Goal: Information Seeking & Learning: Learn about a topic

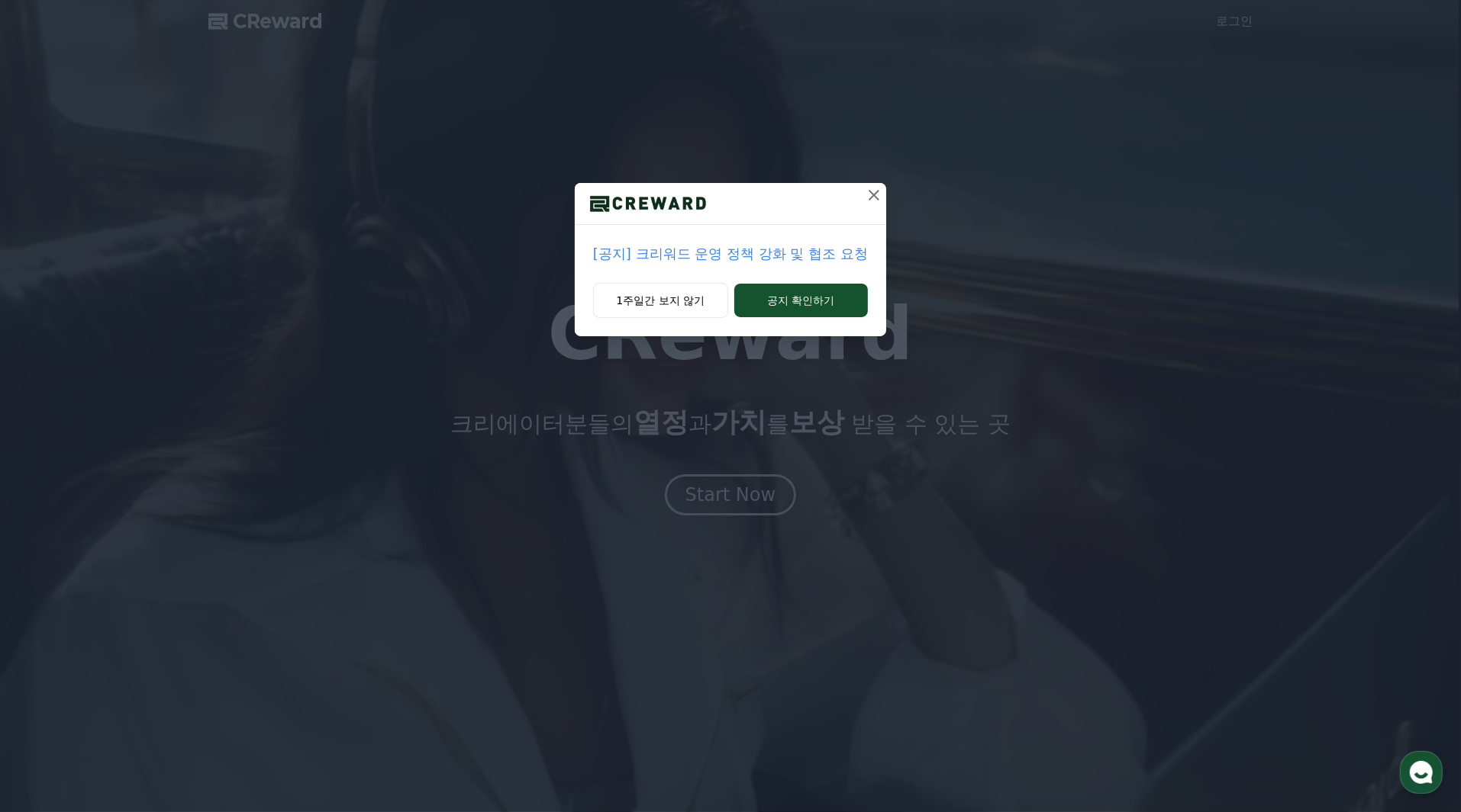
click at [776, 255] on p "[공지] 크리워드 운영 정책 강화 및 협조 요청" at bounding box center [730, 254] width 274 height 21
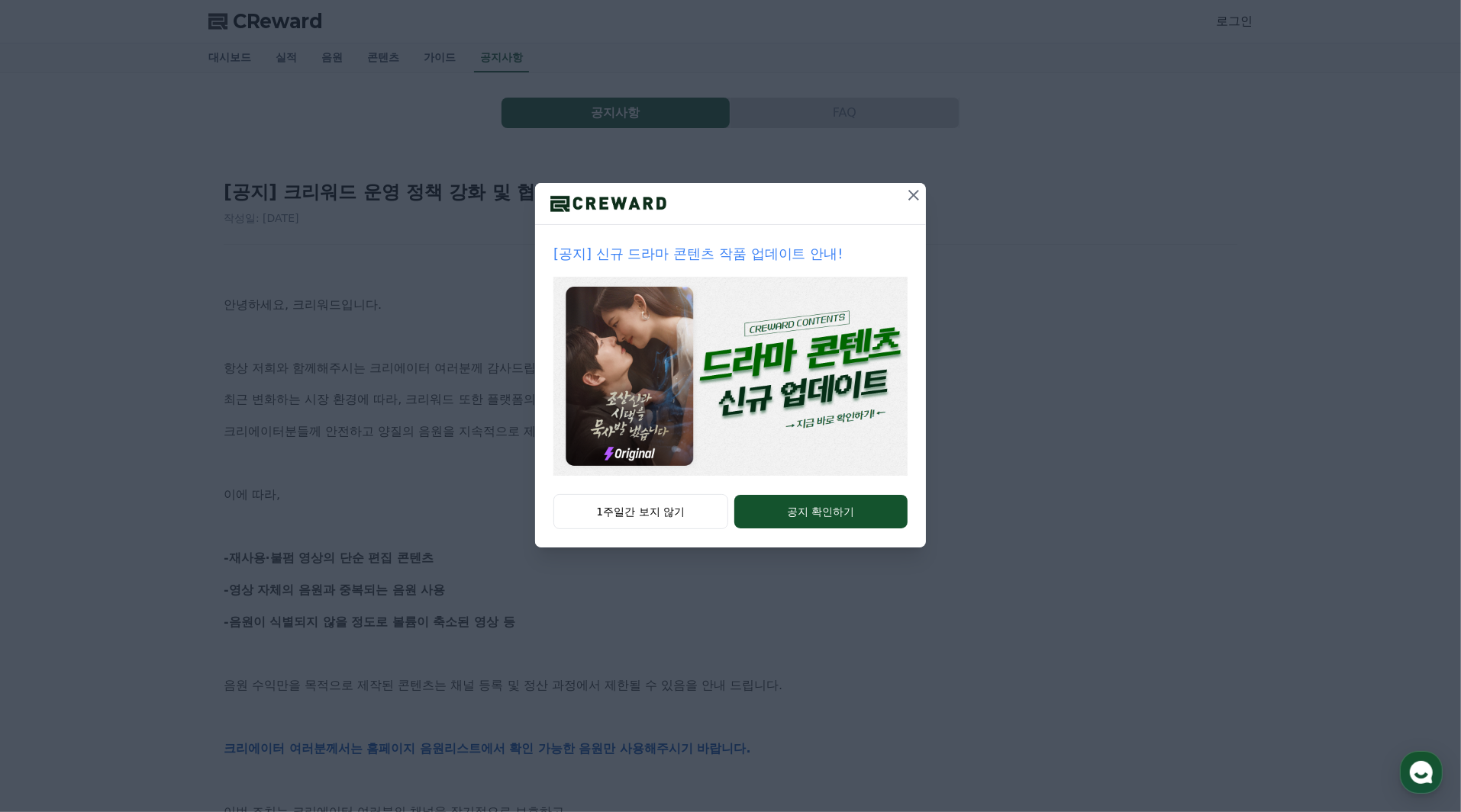
click at [917, 194] on icon at bounding box center [913, 195] width 18 height 18
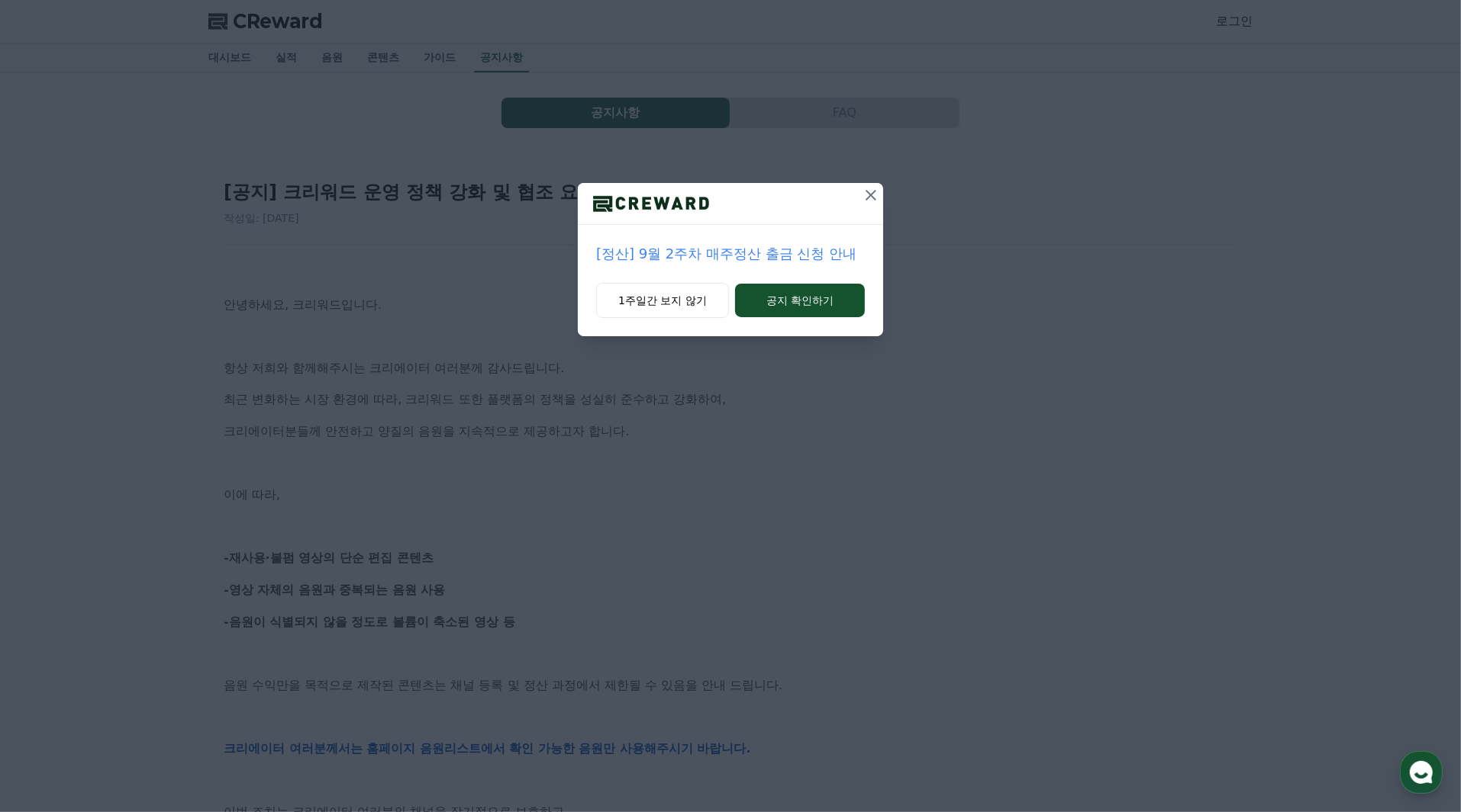
click at [880, 194] on button at bounding box center [871, 195] width 25 height 25
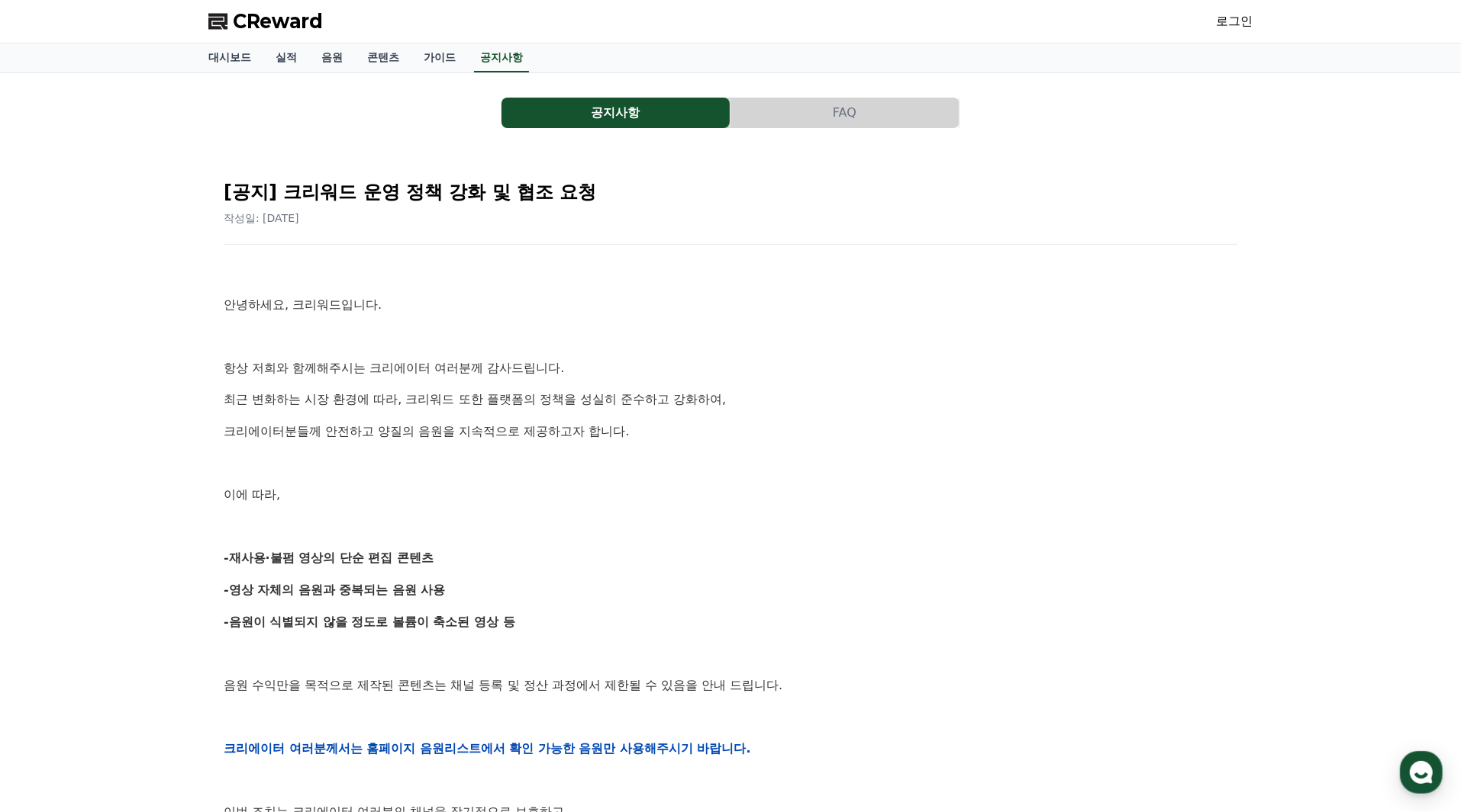
click at [576, 121] on button "공지사항" at bounding box center [615, 113] width 229 height 30
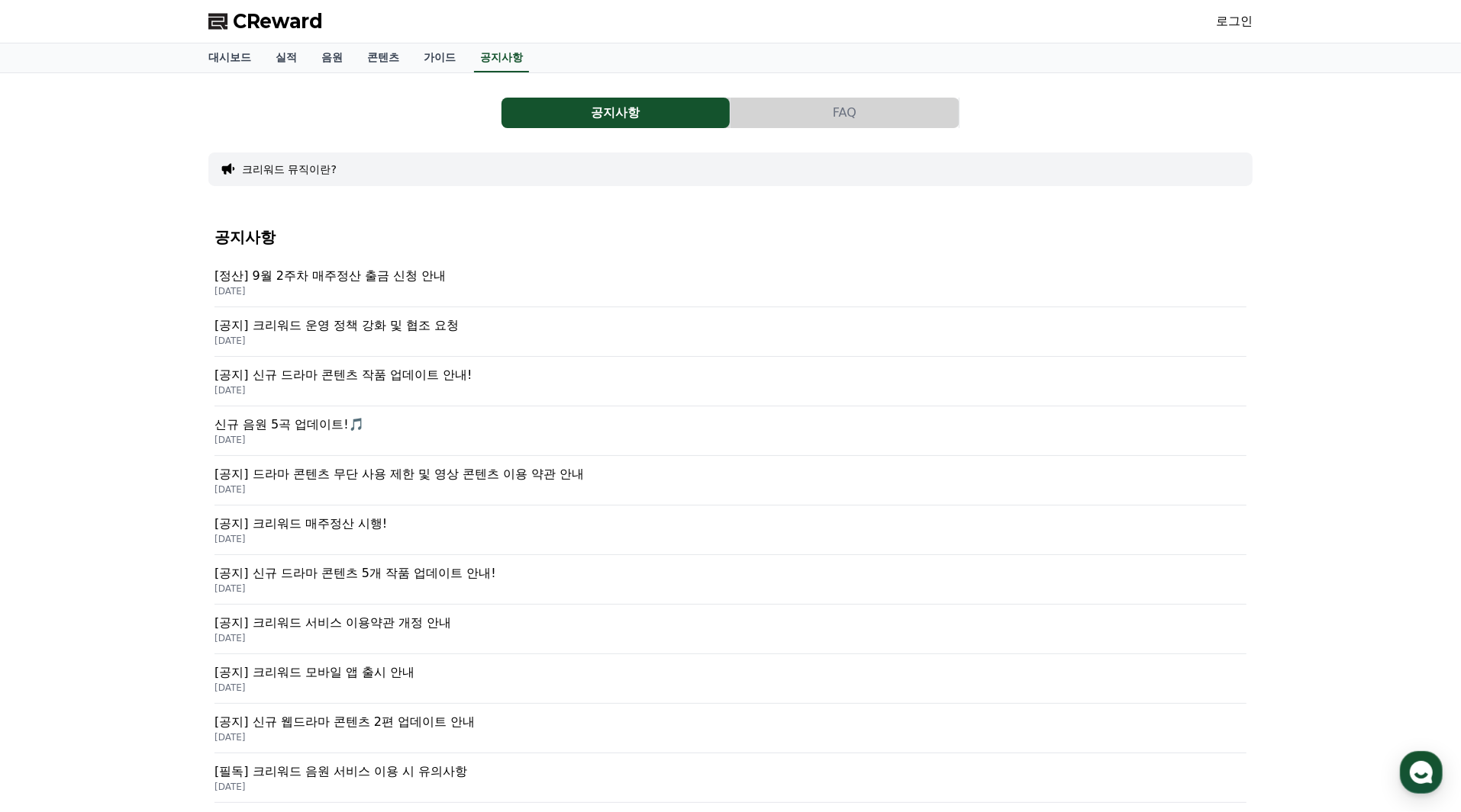
click at [391, 278] on p "[정산] 9월 2주차 매주정산 출금 신청 안내" at bounding box center [730, 275] width 1031 height 18
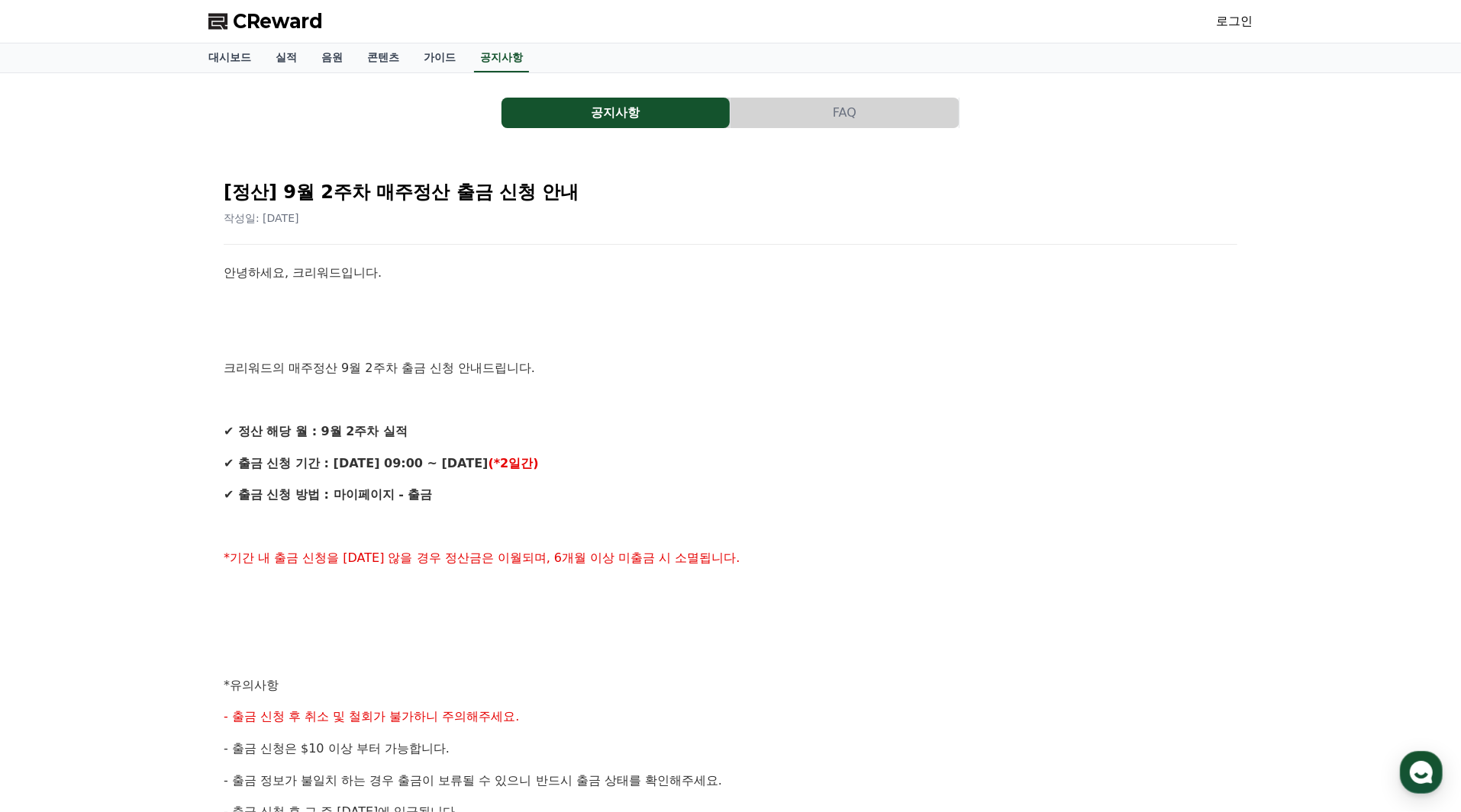
click at [866, 110] on button "FAQ" at bounding box center [845, 113] width 229 height 30
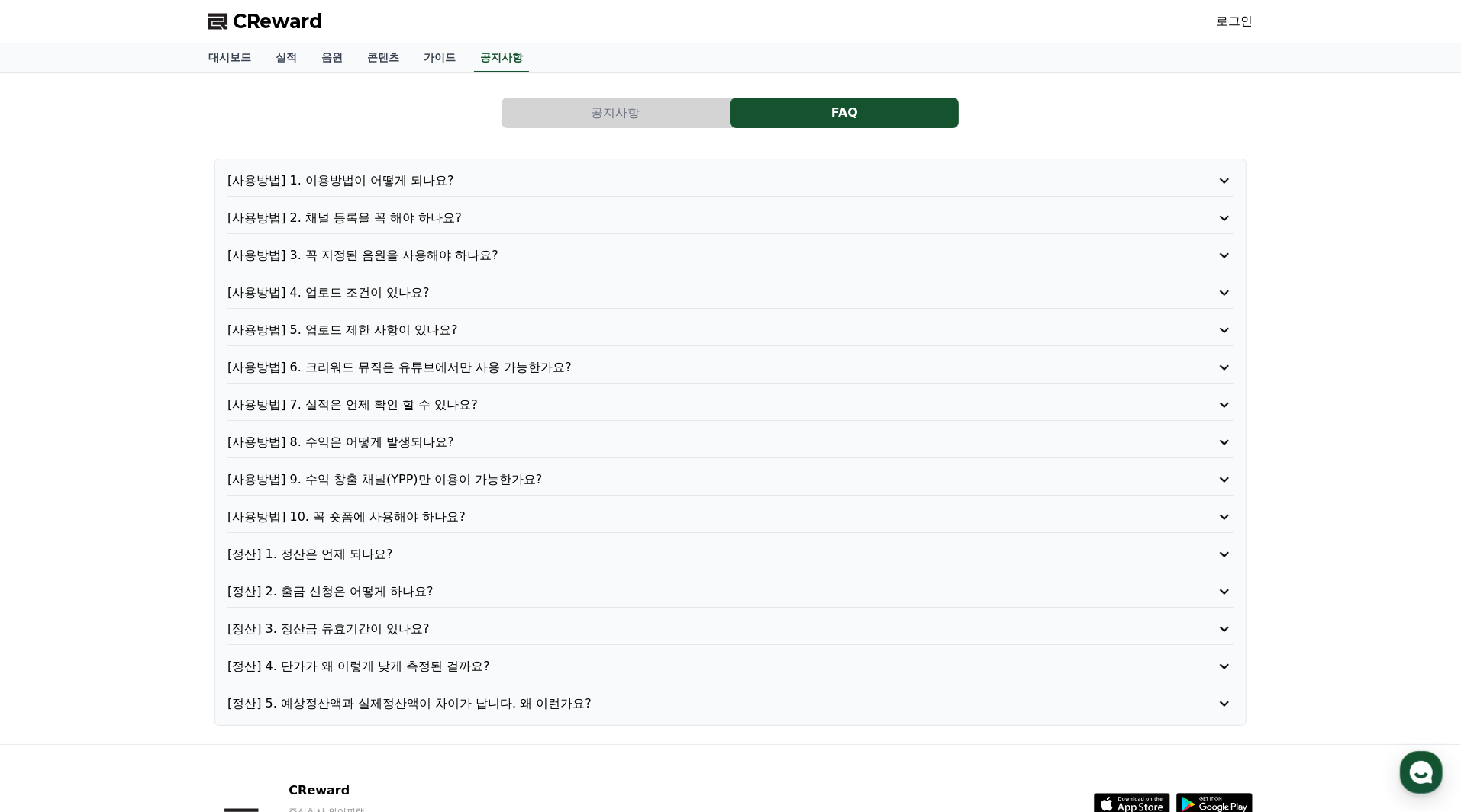
click at [640, 117] on button "공지사항" at bounding box center [615, 113] width 229 height 30
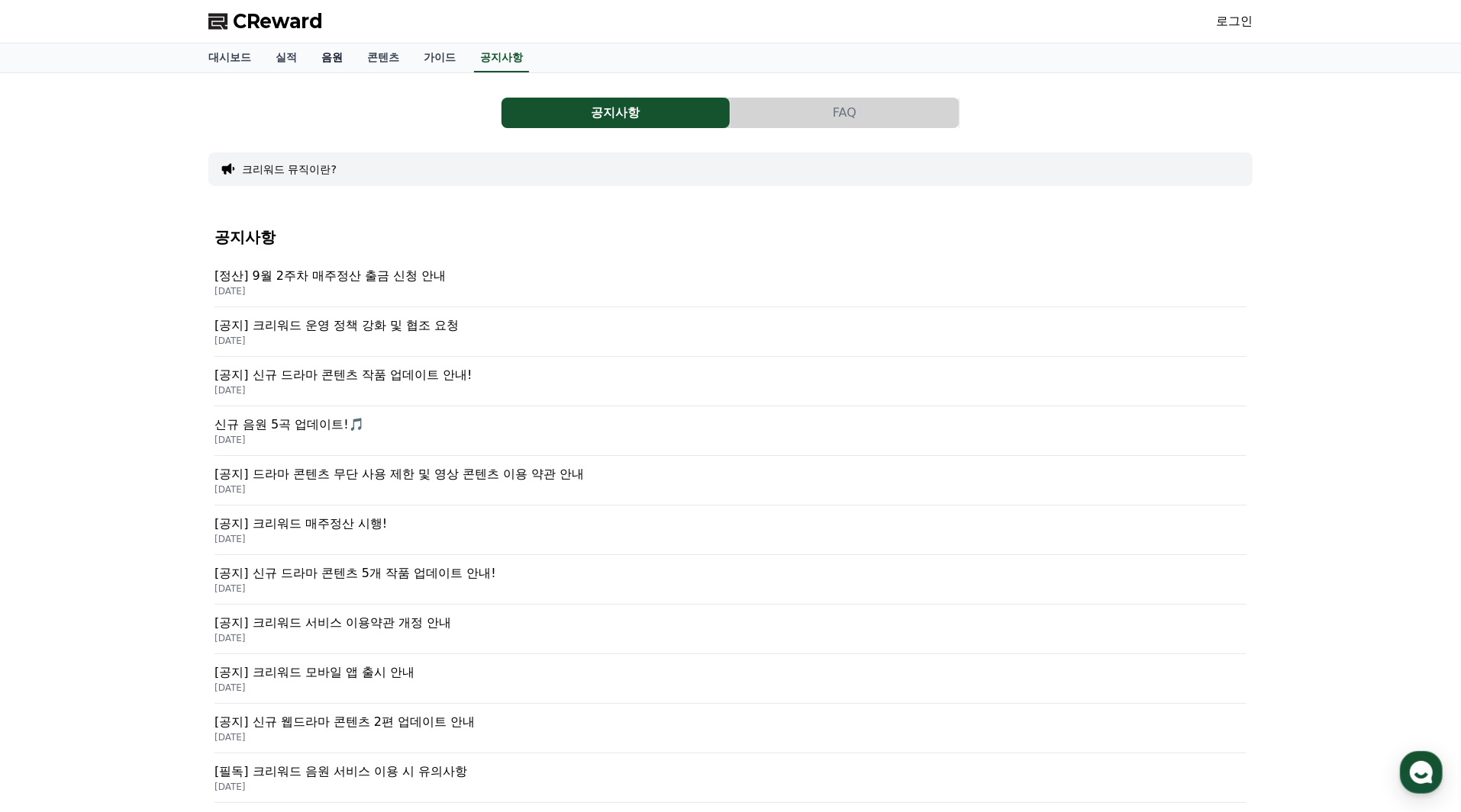
click at [328, 59] on link "음원" at bounding box center [332, 58] width 46 height 29
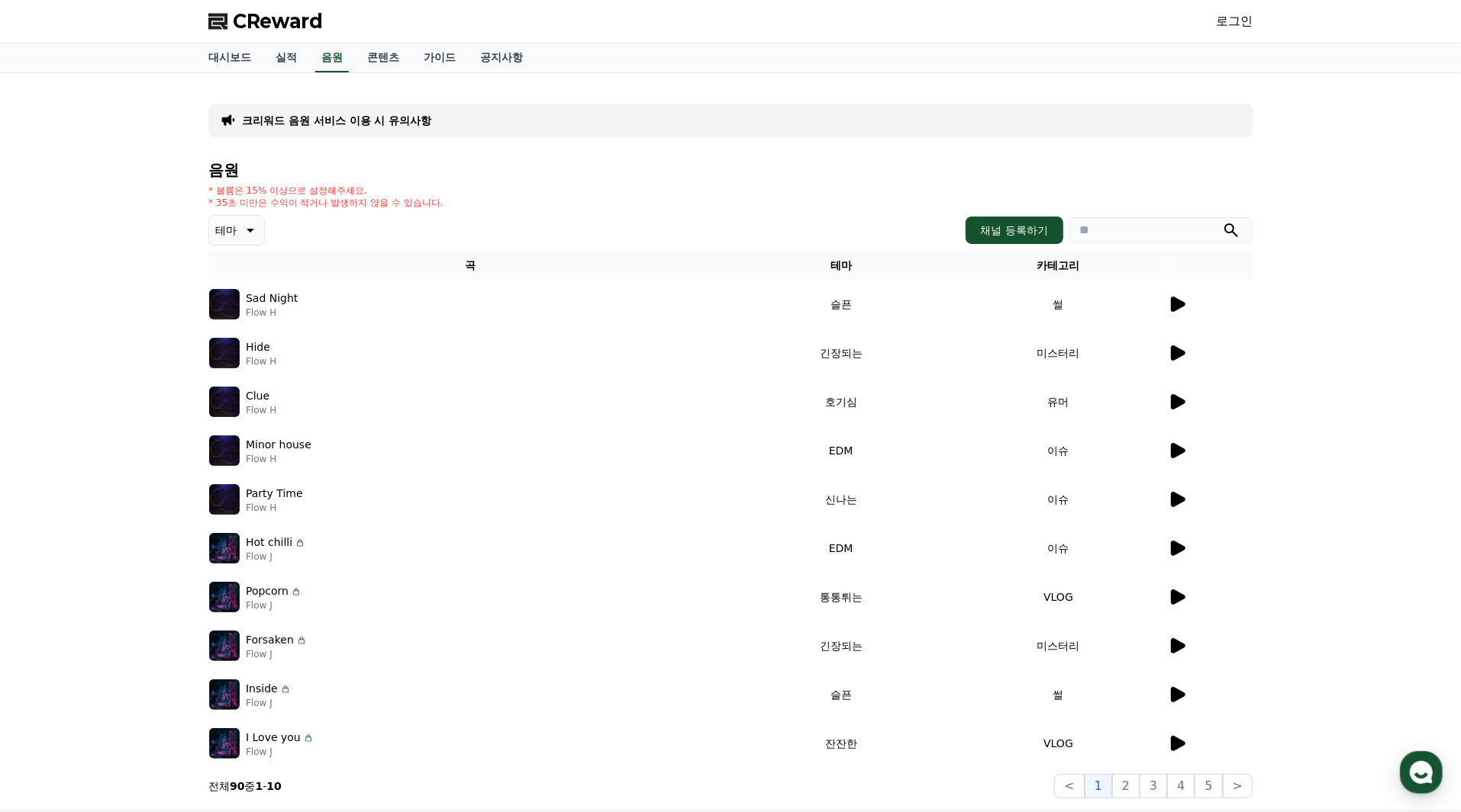
click at [1170, 300] on icon at bounding box center [1176, 304] width 18 height 18
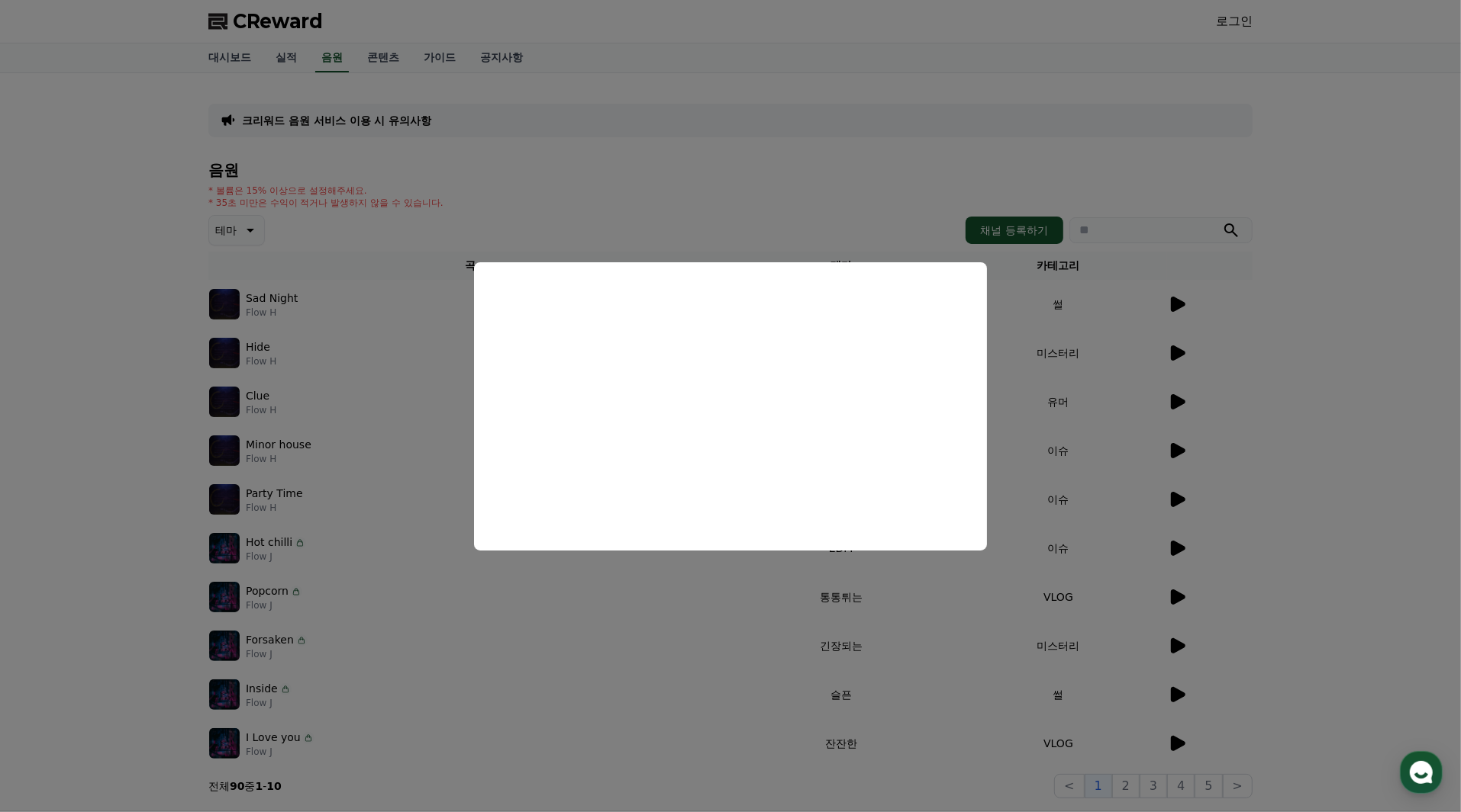
click at [840, 168] on button "close modal" at bounding box center [730, 406] width 1461 height 812
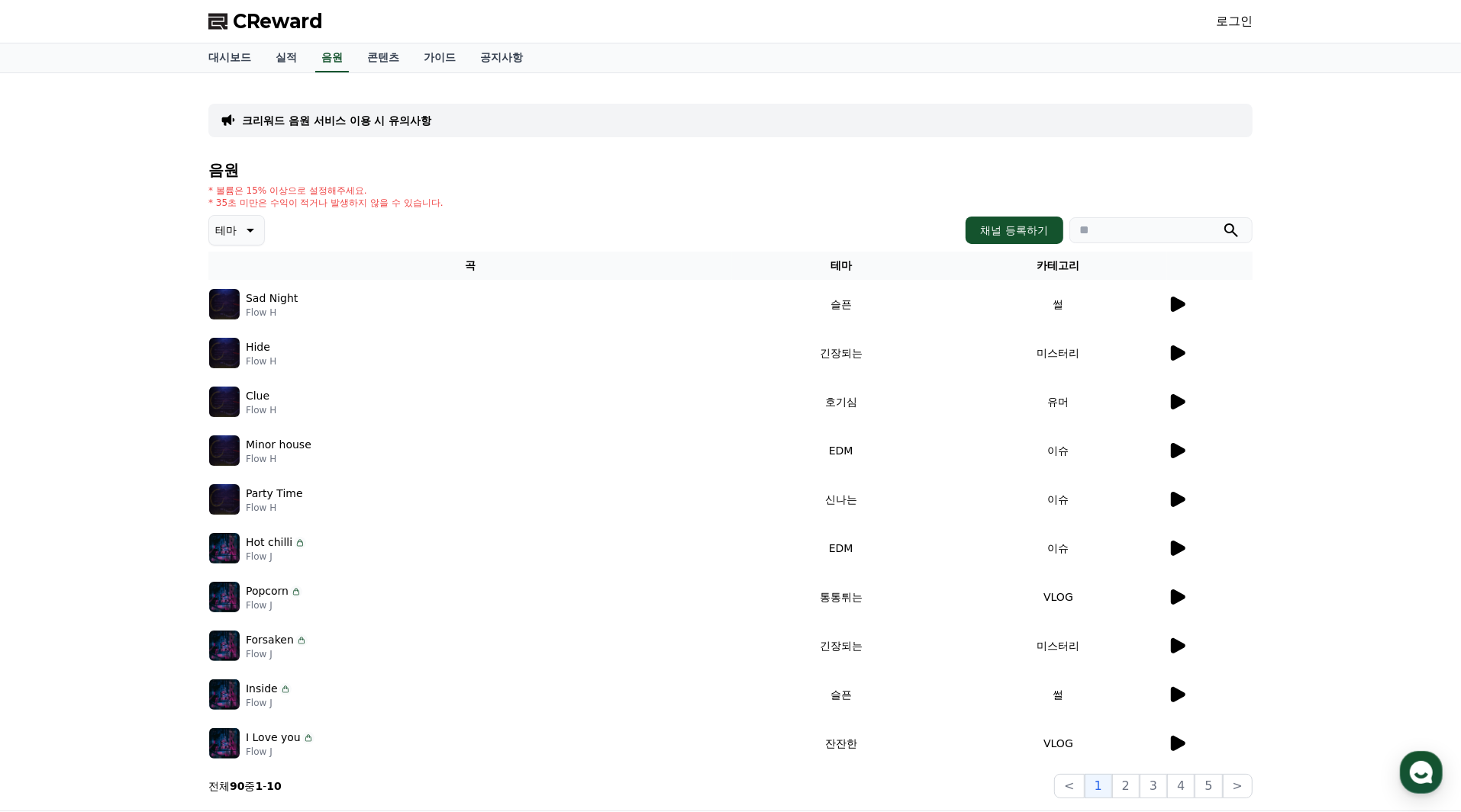
click at [1173, 351] on icon at bounding box center [1177, 353] width 14 height 15
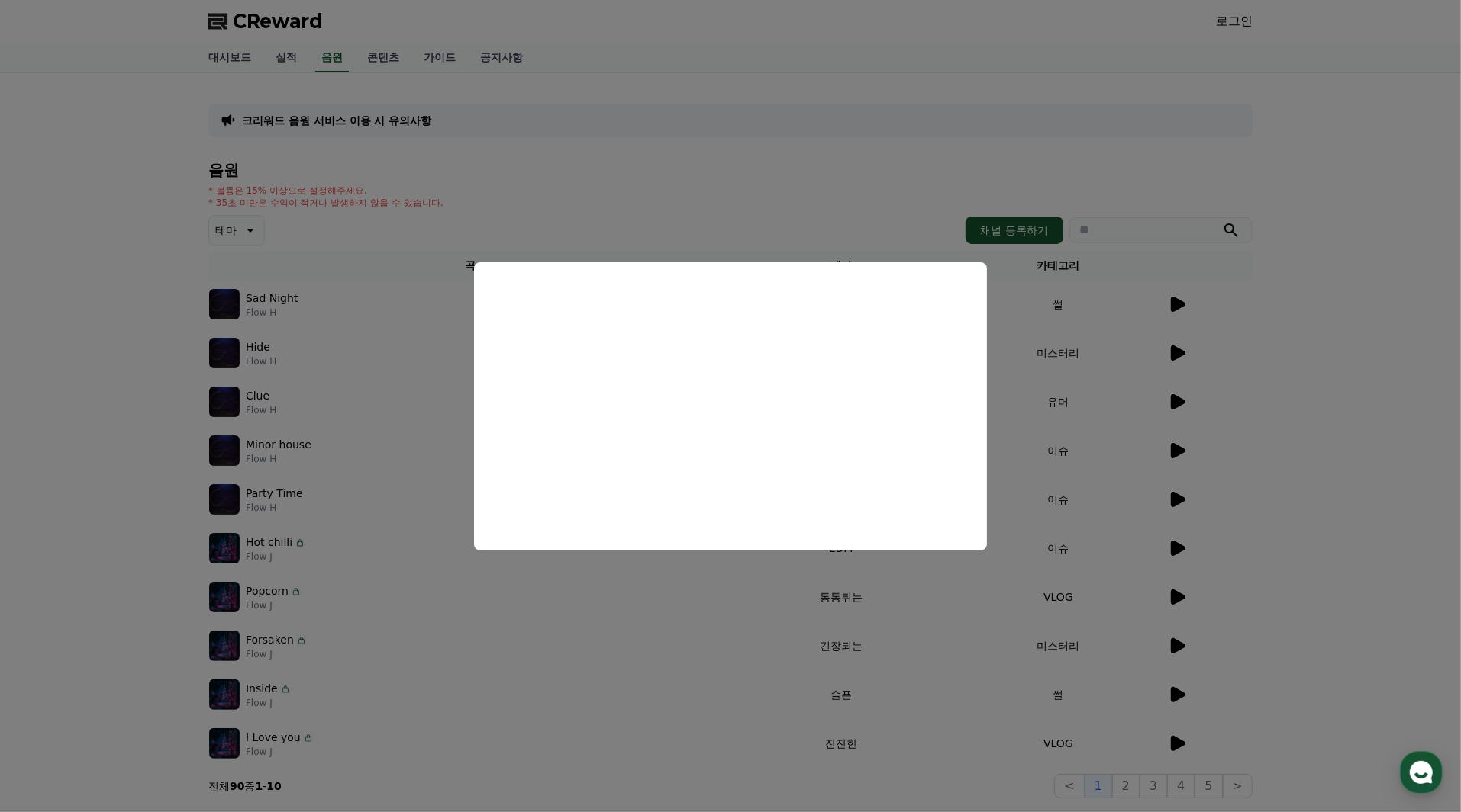
click at [745, 630] on button "close modal" at bounding box center [730, 406] width 1461 height 812
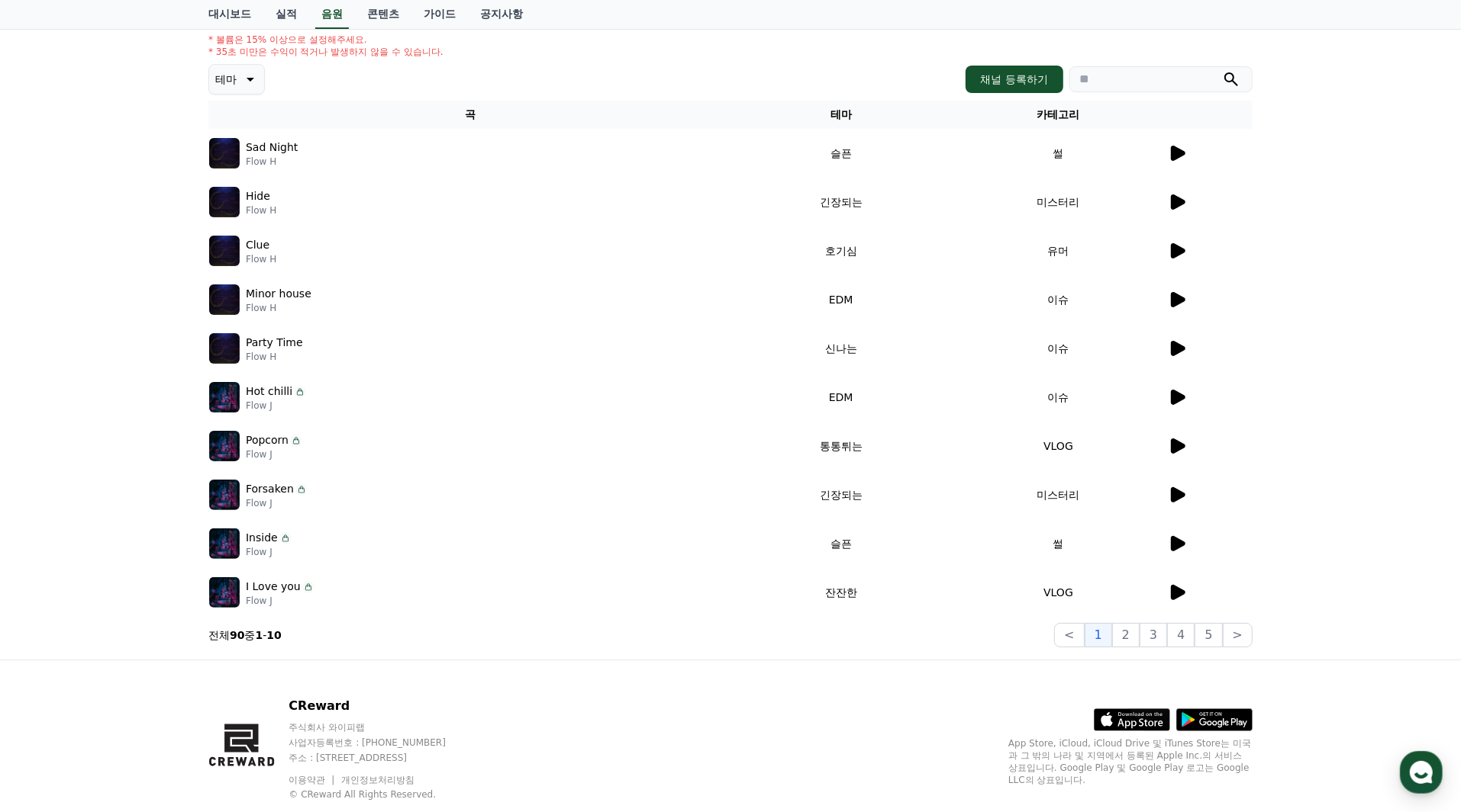
scroll to position [152, 0]
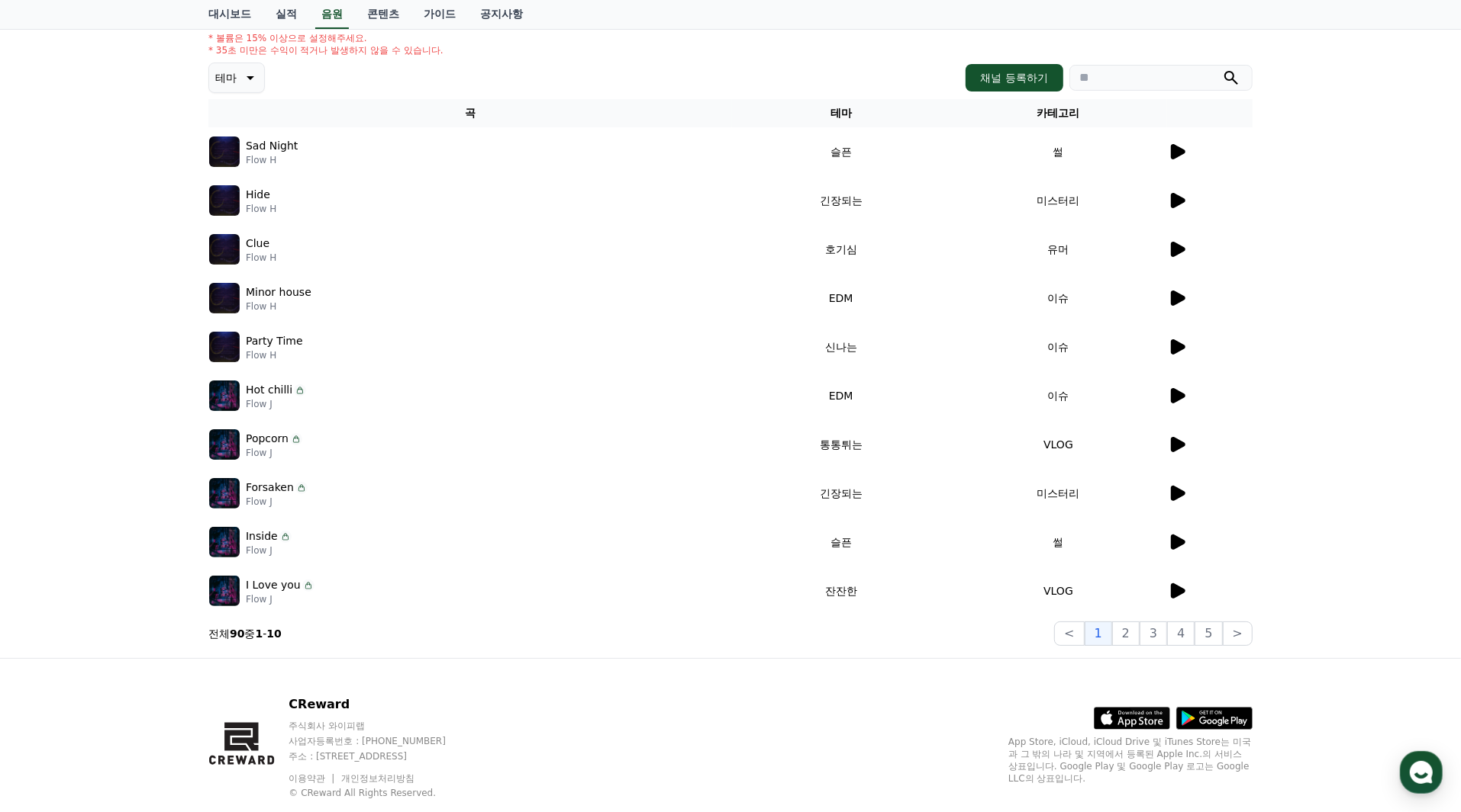
click at [1179, 348] on icon at bounding box center [1177, 347] width 14 height 15
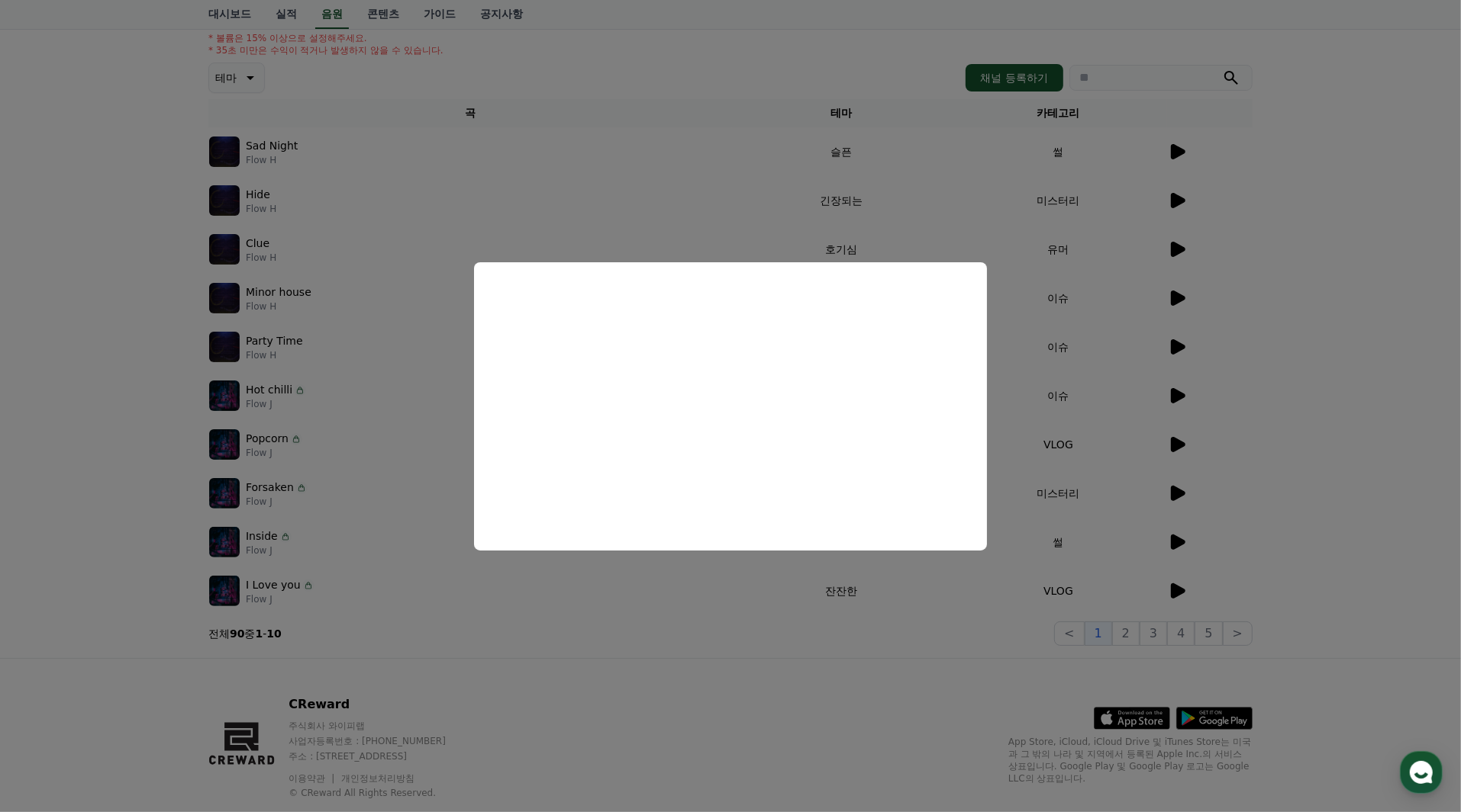
click at [658, 604] on button "close modal" at bounding box center [730, 406] width 1461 height 812
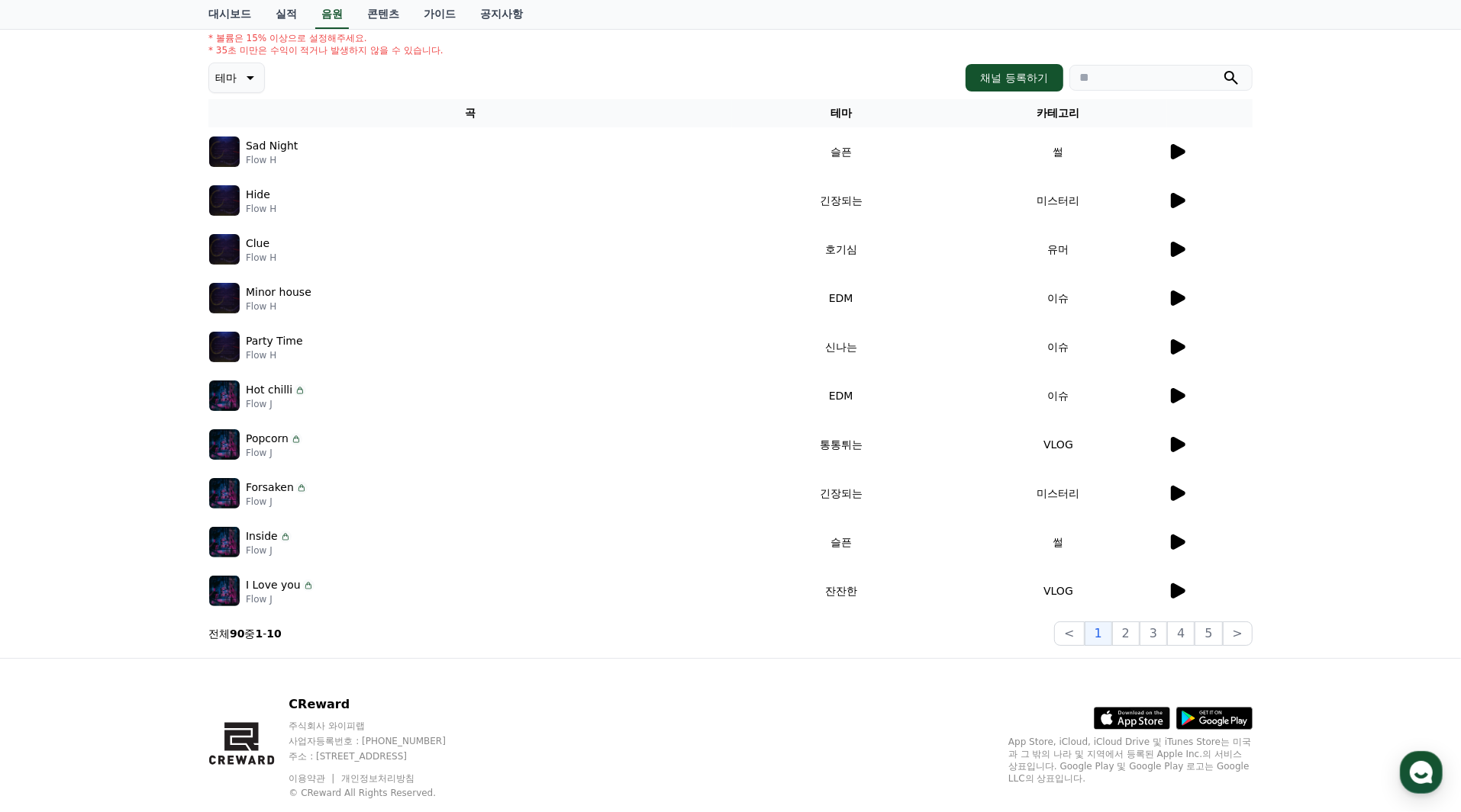
click at [1162, 587] on td "VLOG" at bounding box center [1058, 590] width 217 height 49
click at [1179, 591] on icon at bounding box center [1177, 591] width 14 height 15
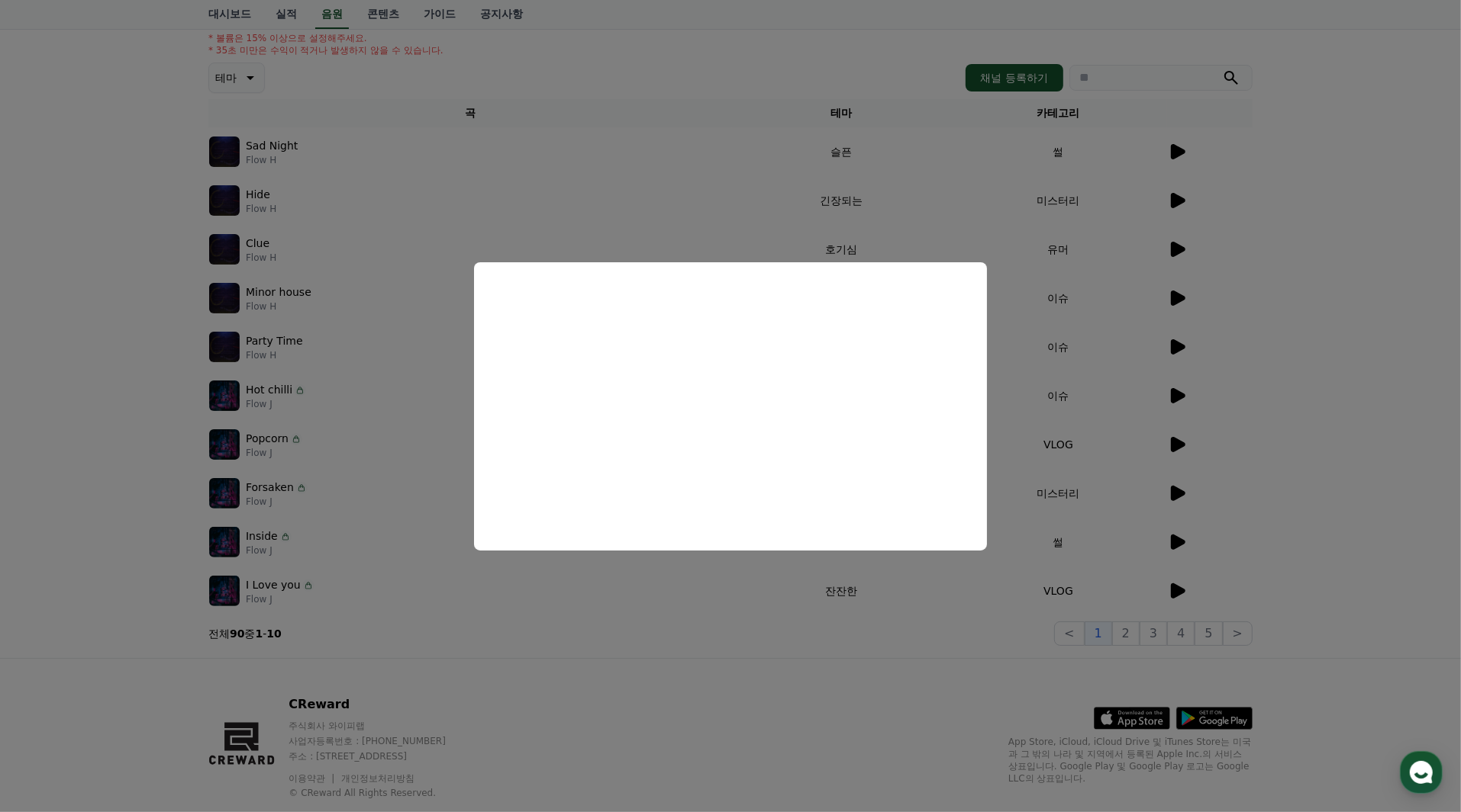
click at [1177, 294] on button "close modal" at bounding box center [730, 406] width 1461 height 812
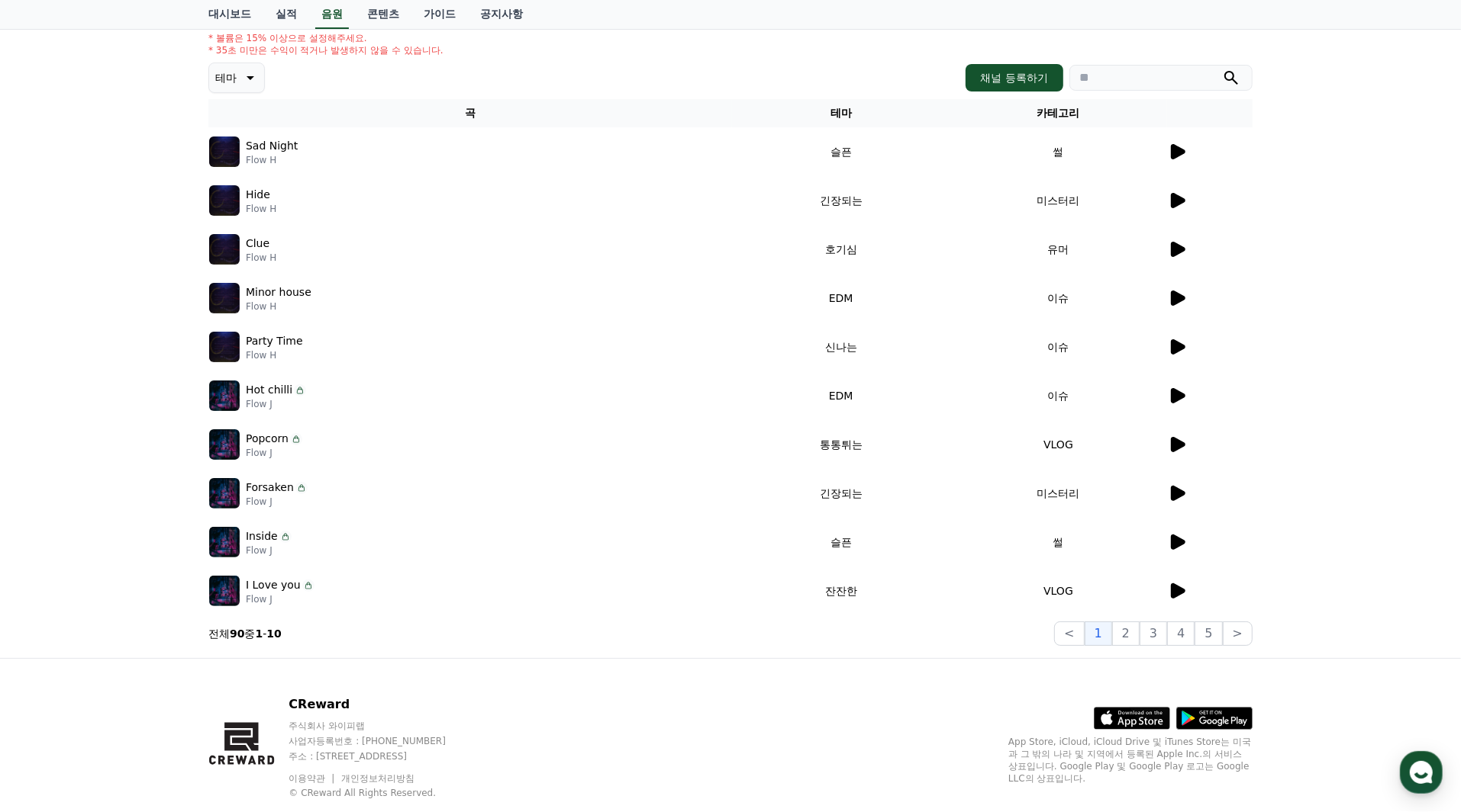
click at [1175, 307] on td at bounding box center [1210, 298] width 86 height 49
click at [1180, 294] on icon at bounding box center [1177, 298] width 14 height 15
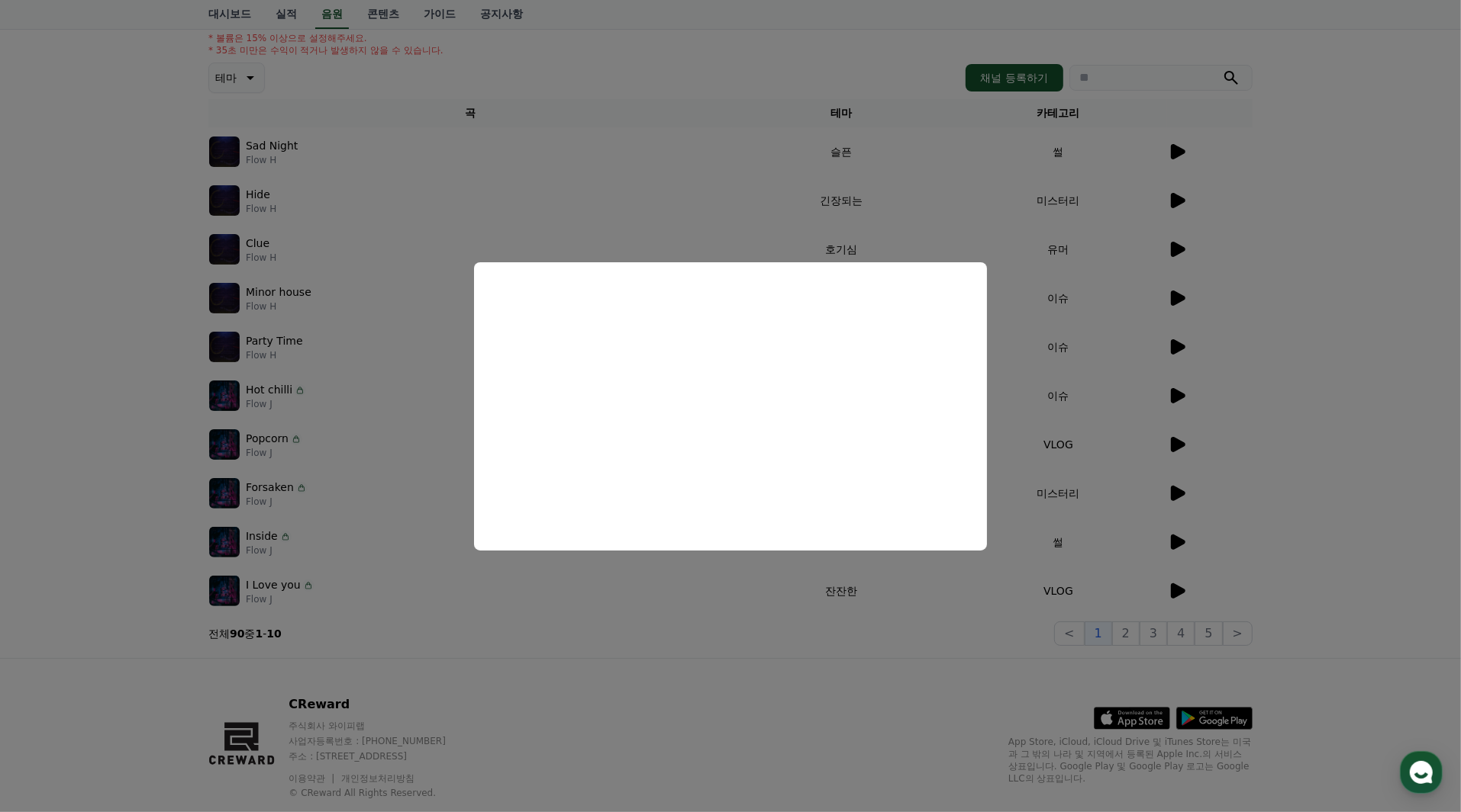
click at [427, 331] on button "close modal" at bounding box center [730, 406] width 1461 height 812
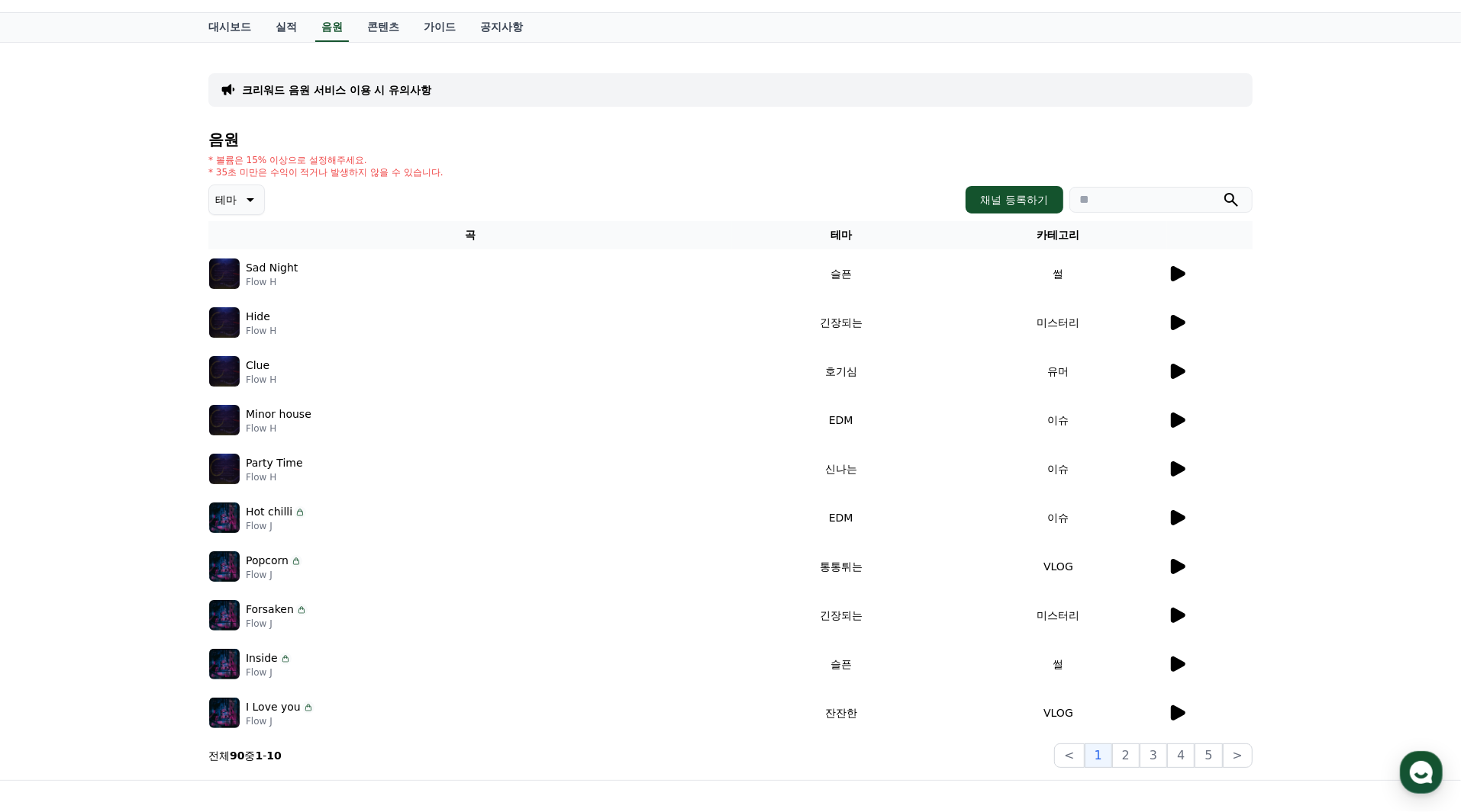
scroll to position [0, 0]
